Goal: Use online tool/utility: Utilize a website feature to perform a specific function

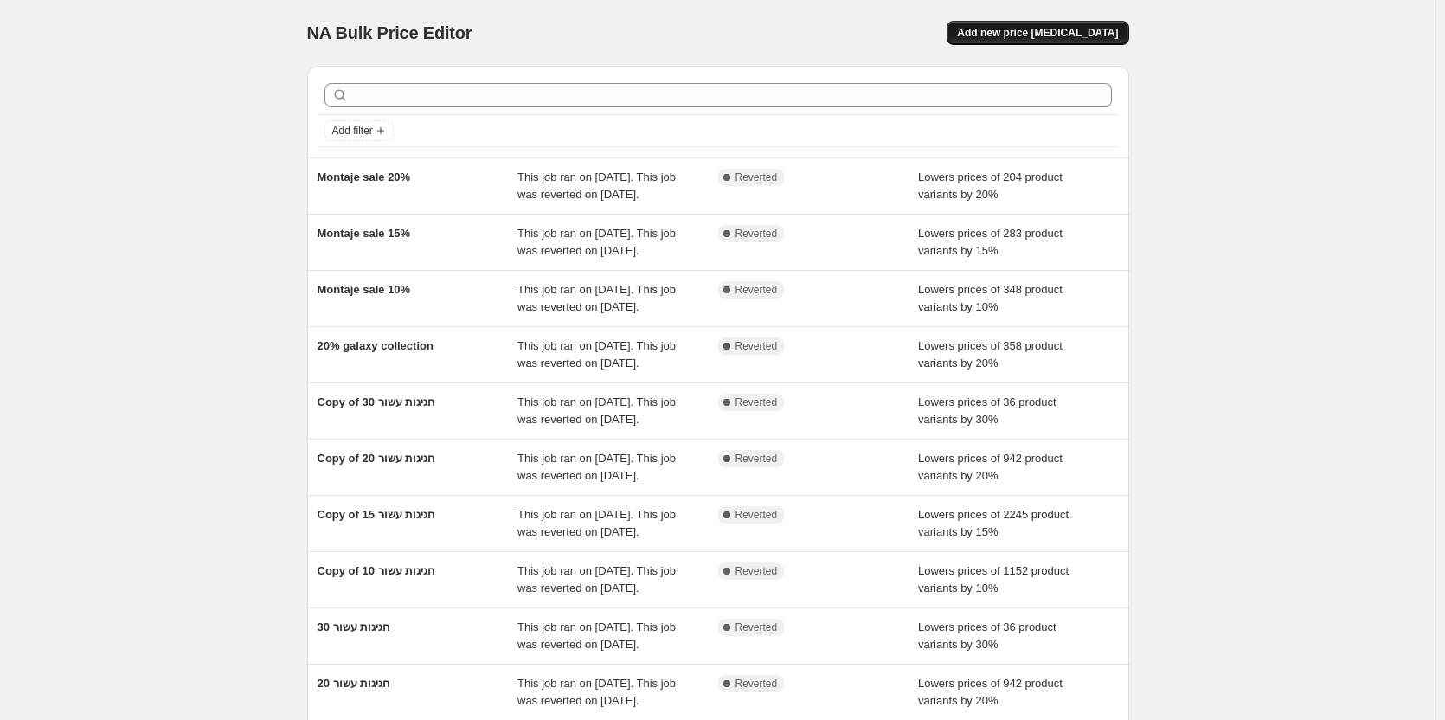
click at [1026, 38] on span "Add new price change job" at bounding box center [1037, 33] width 161 height 14
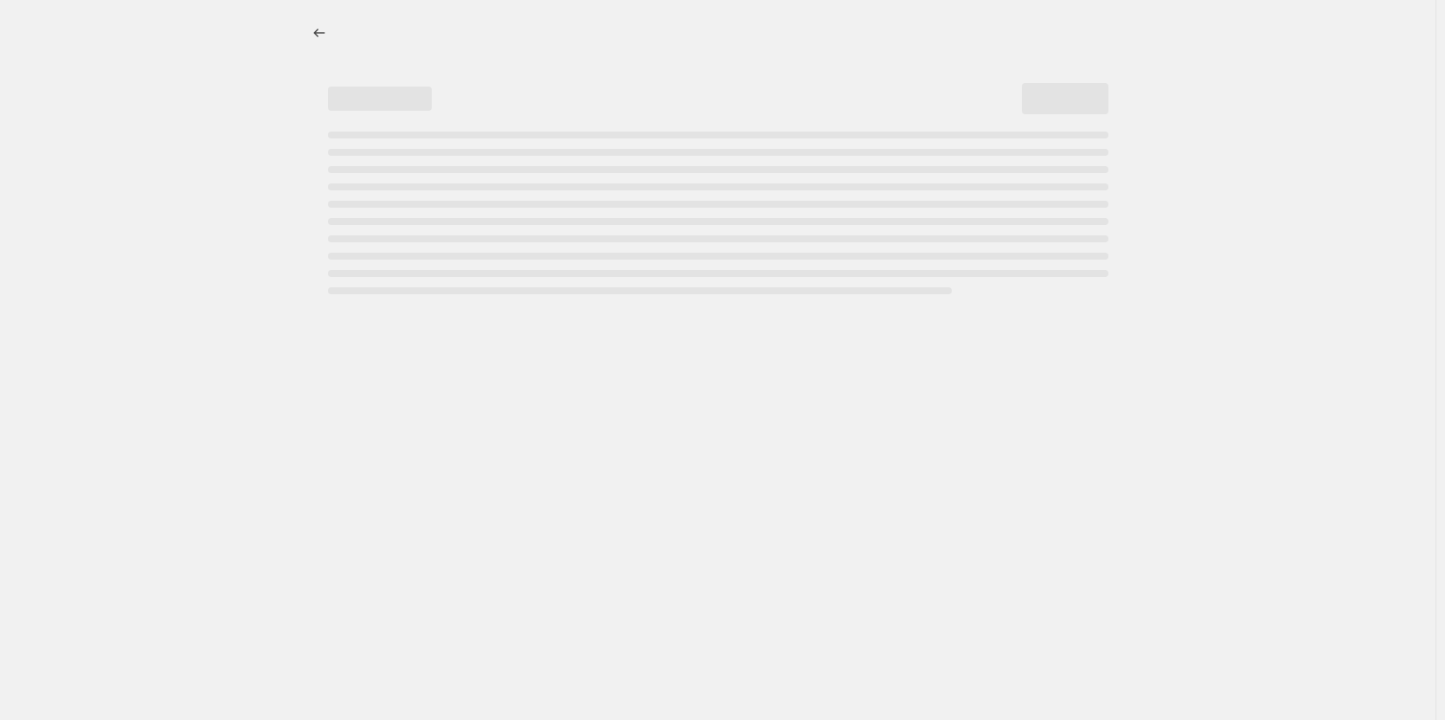
select select "percentage"
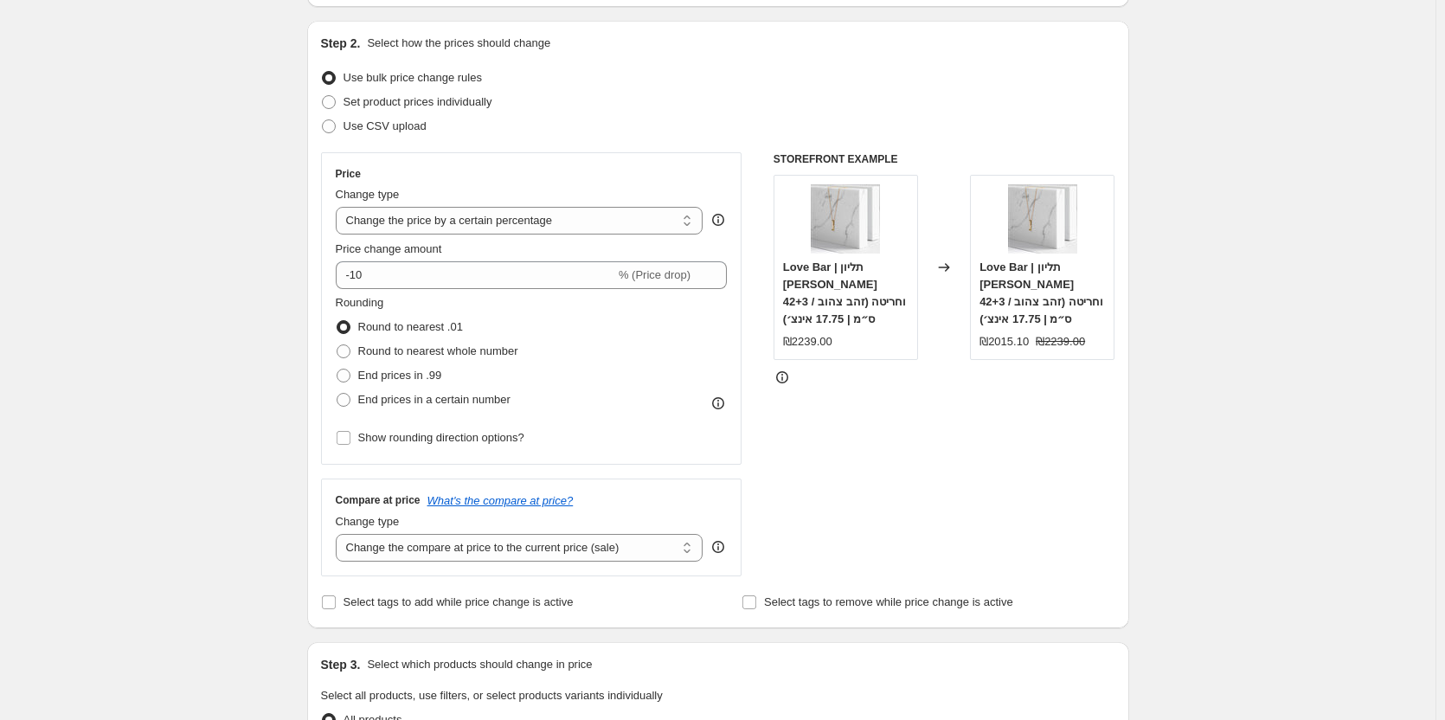
scroll to position [173, 0]
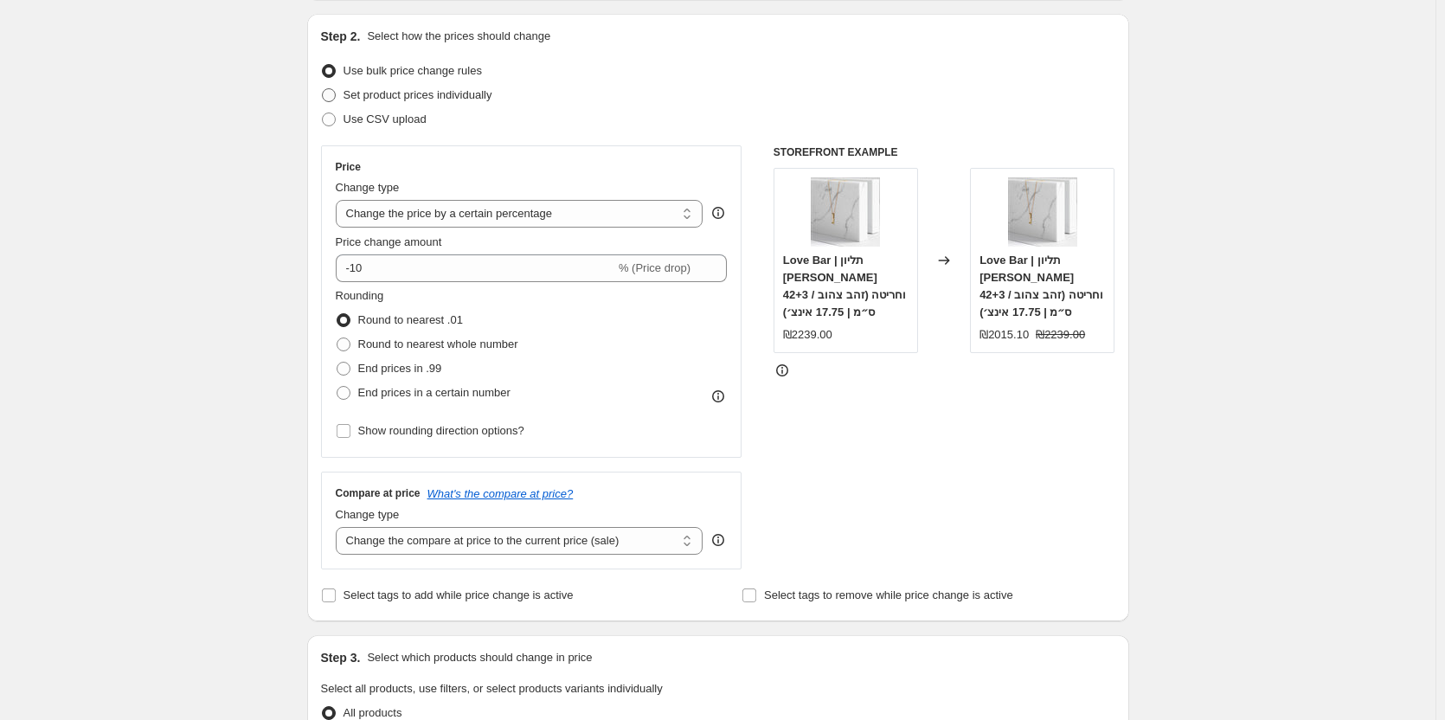
click at [333, 92] on span at bounding box center [329, 95] width 14 height 14
click at [323, 89] on input "Set product prices individually" at bounding box center [322, 88] width 1 height 1
radio input "true"
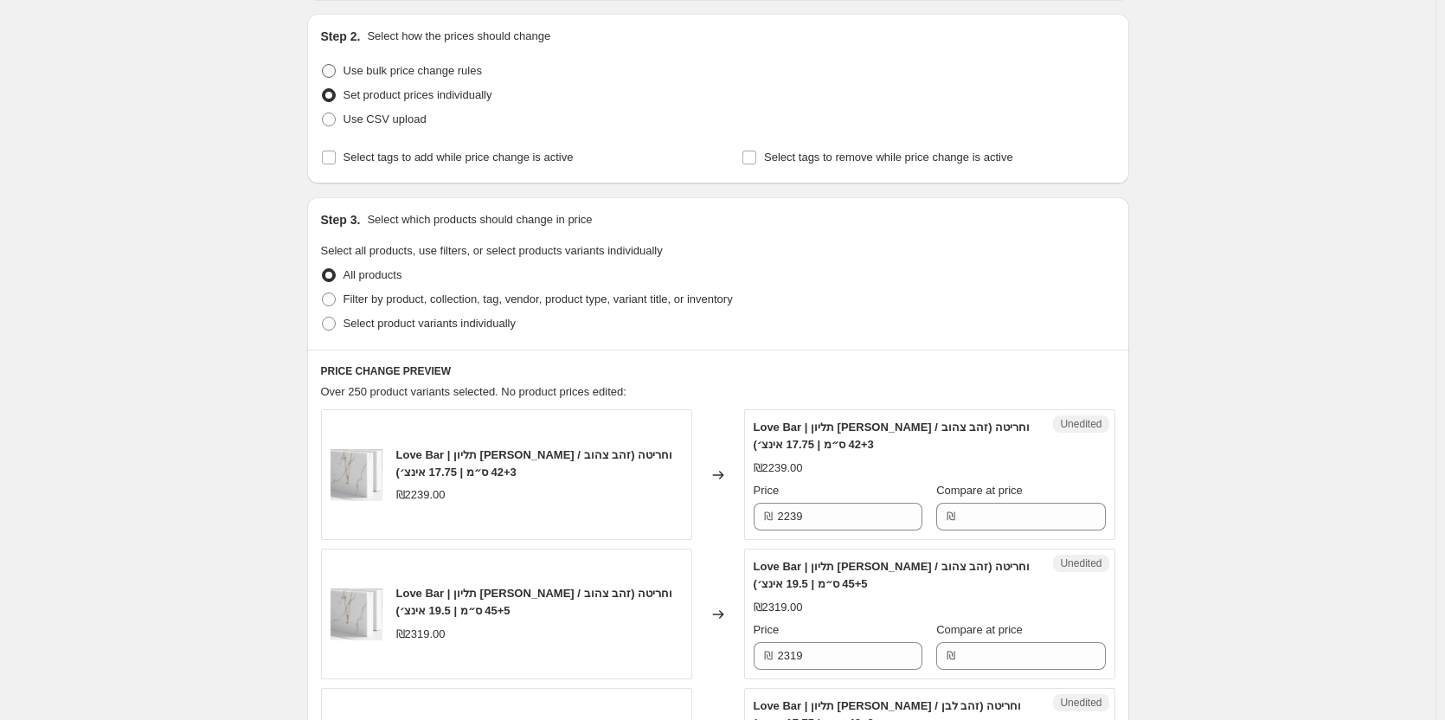
click at [332, 70] on span at bounding box center [329, 71] width 14 height 14
click at [323, 65] on input "Use bulk price change rules" at bounding box center [322, 64] width 1 height 1
radio input "true"
select select "percentage"
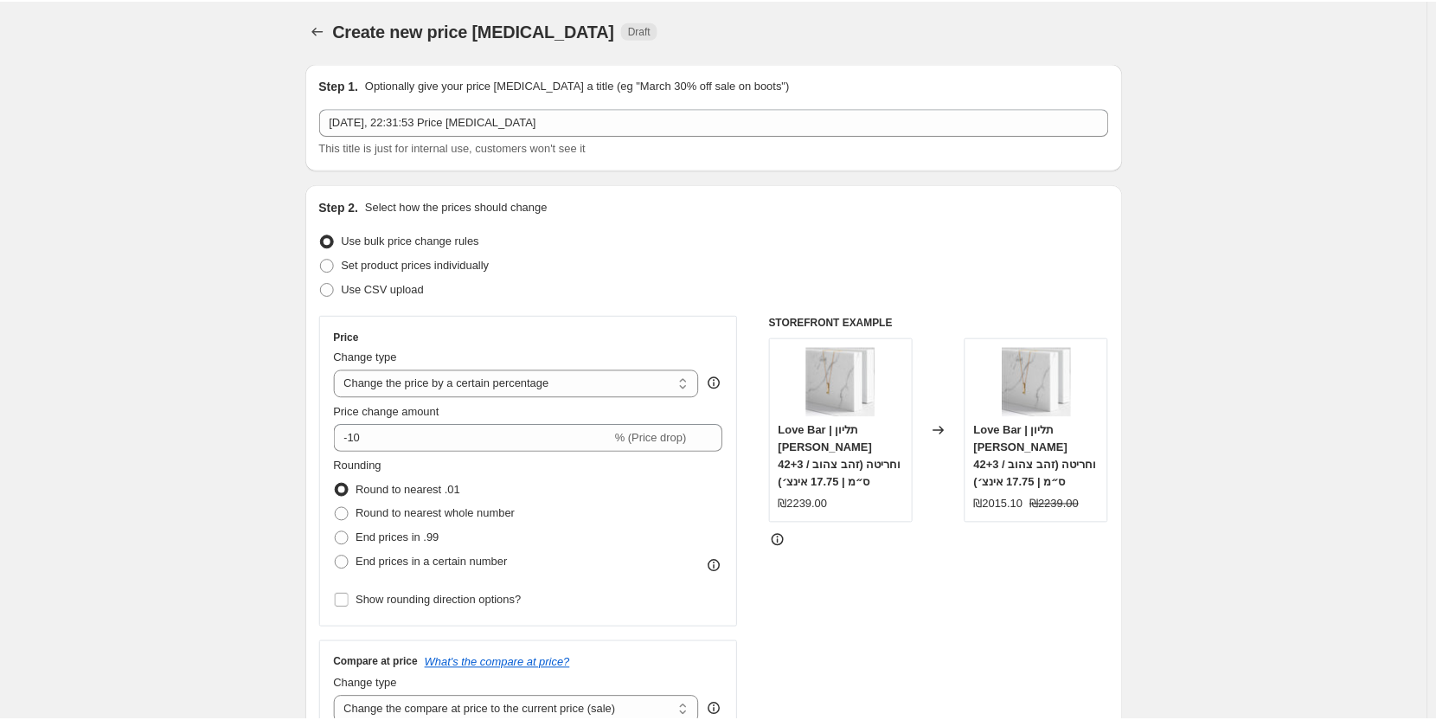
scroll to position [0, 0]
